Goal: Task Accomplishment & Management: Complete application form

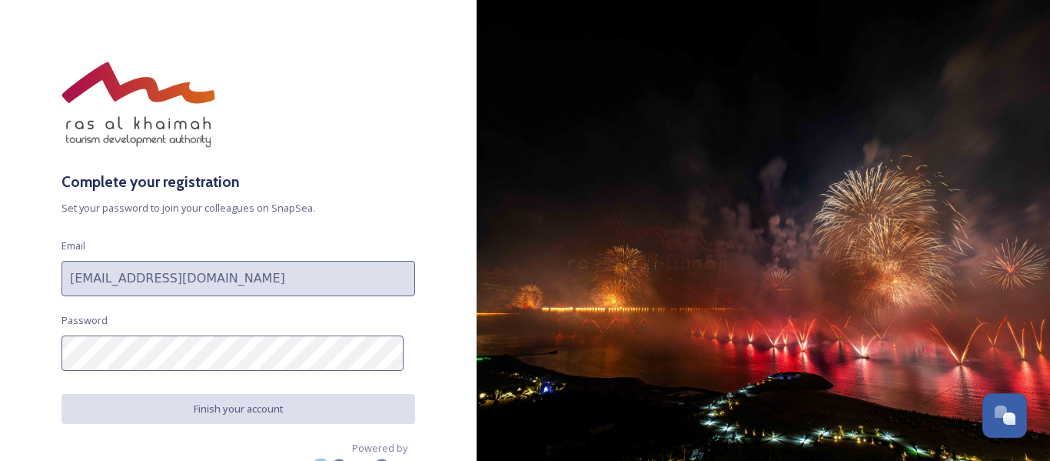
click at [32, 263] on div "Complete your registration Set your password to join your colleagues on SnapSea…" at bounding box center [238, 231] width 477 height 338
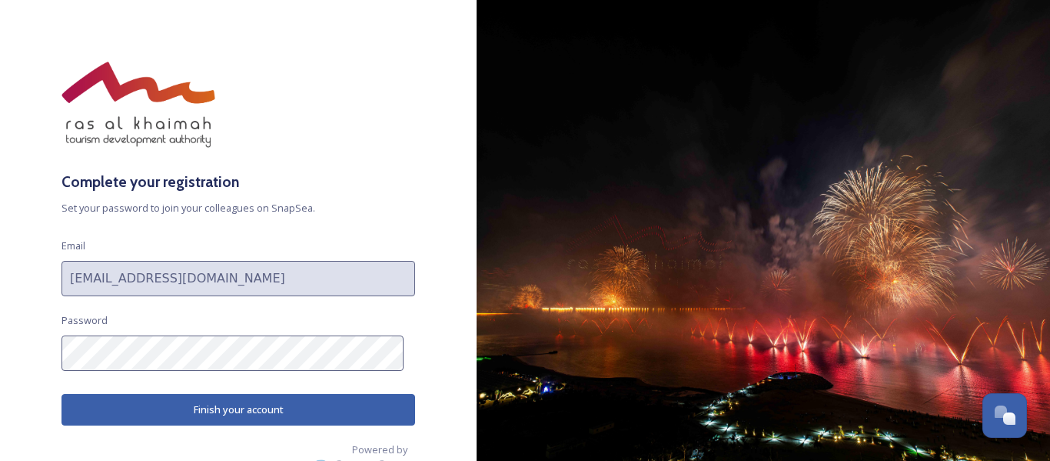
click at [239, 404] on button "Finish your account" at bounding box center [239, 410] width 354 height 32
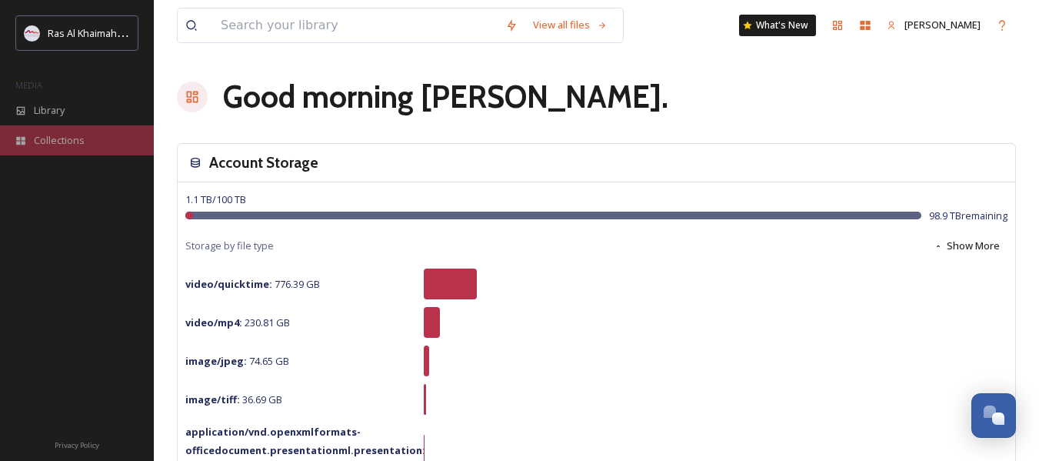
click at [66, 135] on span "Collections" at bounding box center [59, 140] width 51 height 15
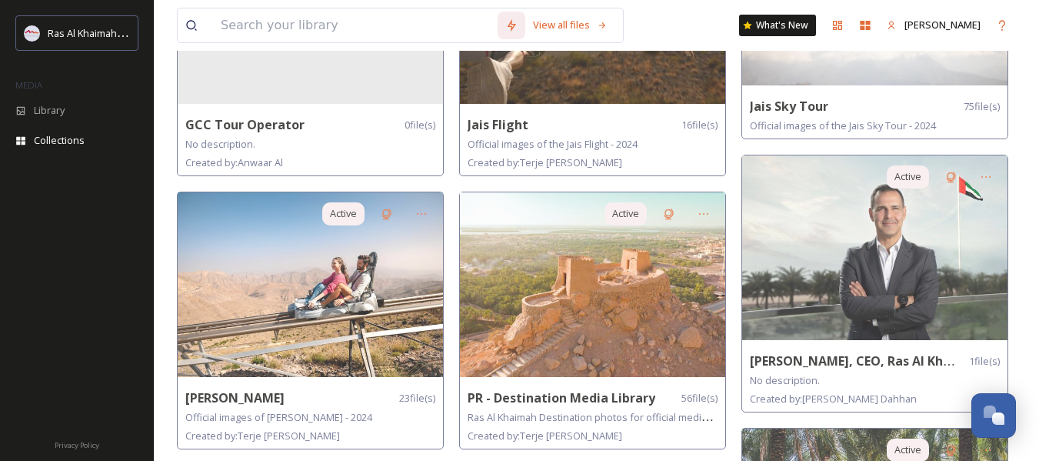
scroll to position [794, 0]
